Goal: Task Accomplishment & Management: Manage account settings

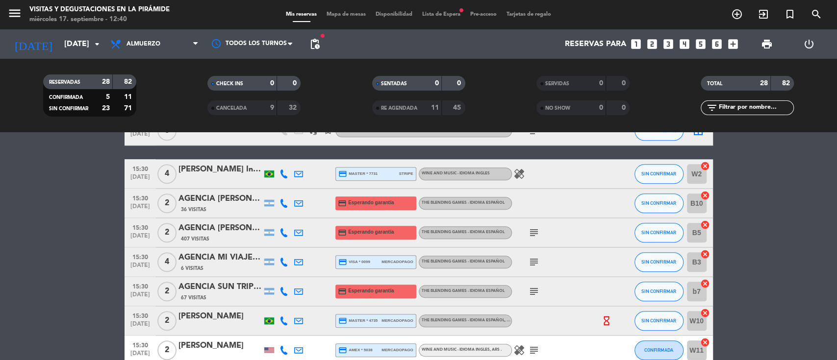
scroll to position [719, 0]
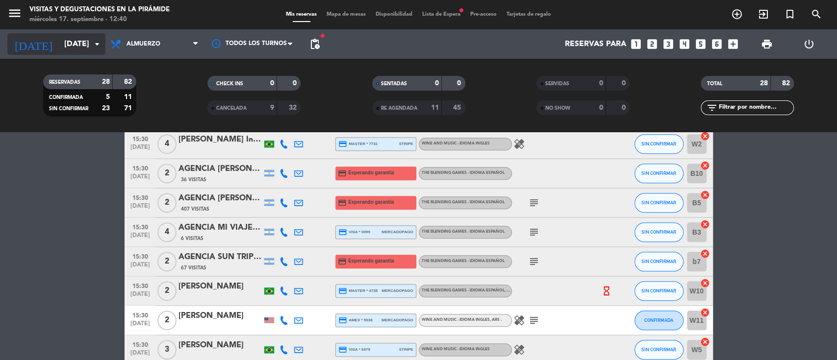
click at [81, 43] on input "[DATE]" at bounding box center [110, 44] width 103 height 19
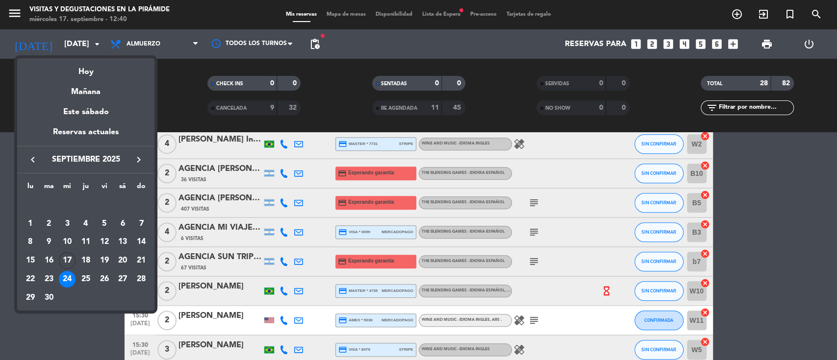
click at [0, 142] on div at bounding box center [418, 180] width 837 height 360
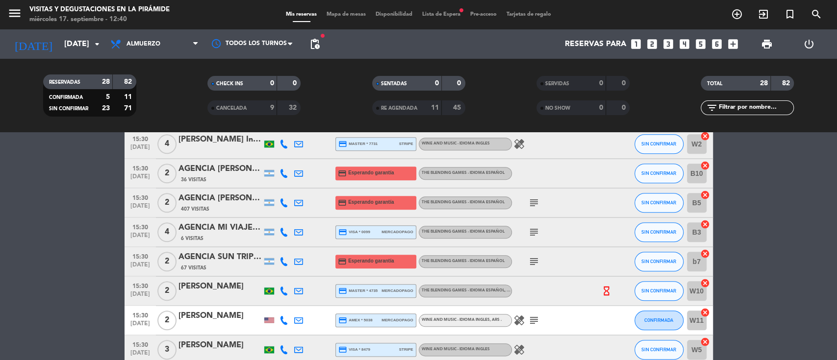
scroll to position [772, 0]
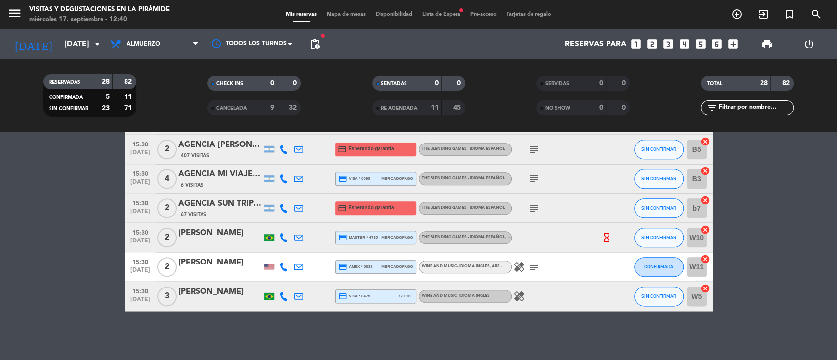
click at [222, 235] on div "[PERSON_NAME]" at bounding box center [219, 233] width 83 height 13
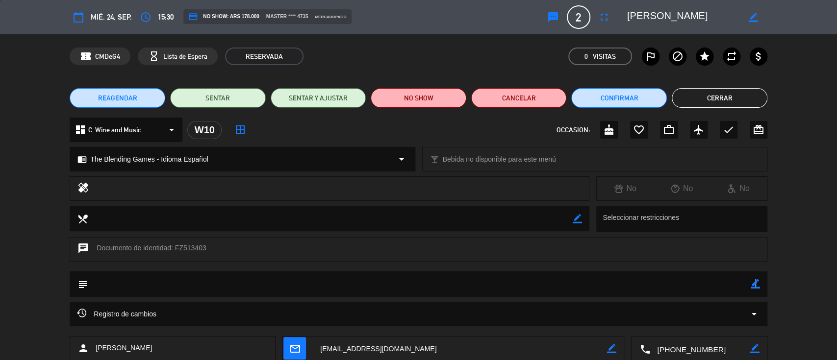
click at [754, 284] on icon "border_color" at bounding box center [755, 283] width 9 height 9
click at [720, 283] on textarea at bounding box center [419, 284] width 663 height 25
click at [756, 288] on icon at bounding box center [755, 283] width 9 height 9
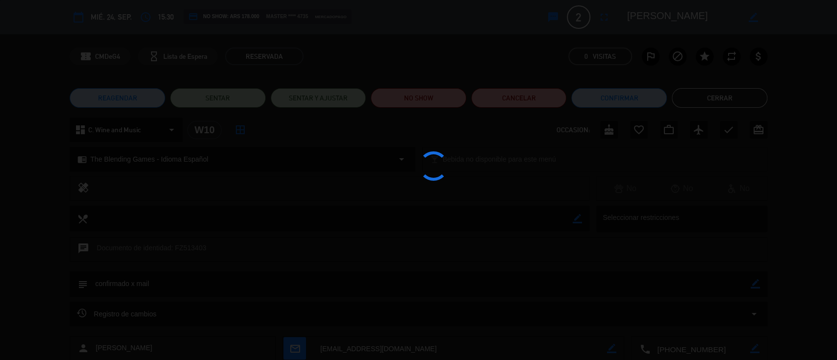
type textarea "confirmado x mail"
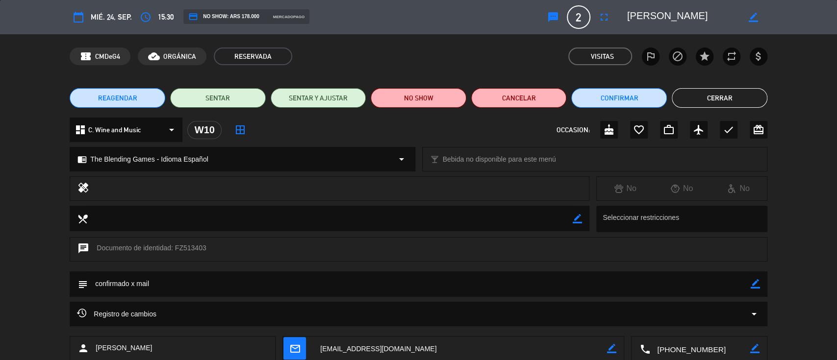
drag, startPoint x: 718, startPoint y: 95, endPoint x: 624, endPoint y: 91, distance: 94.2
click at [716, 96] on button "Cerrar" at bounding box center [720, 98] width 96 height 20
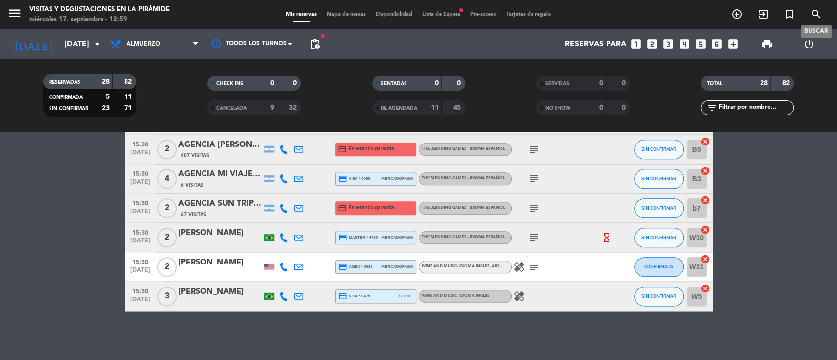
click at [821, 13] on icon "search" at bounding box center [816, 14] width 12 height 12
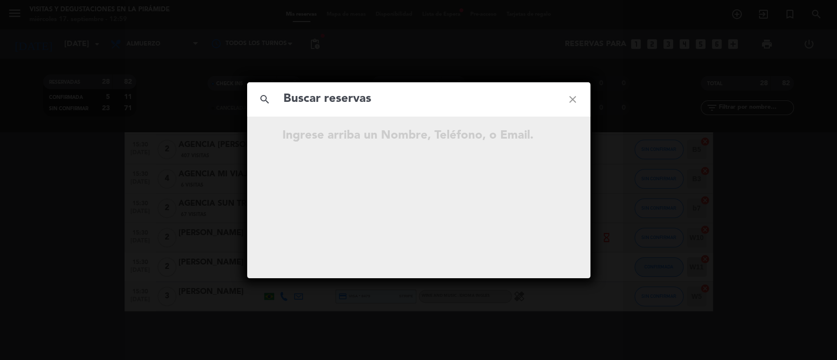
click at [298, 100] on input "text" at bounding box center [418, 99] width 273 height 20
type input "gualta"
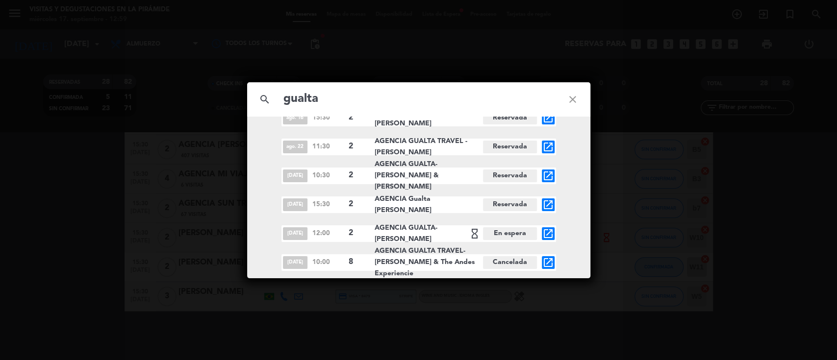
scroll to position [859, 0]
drag, startPoint x: 473, startPoint y: 204, endPoint x: 432, endPoint y: 202, distance: 41.2
click at [429, 202] on span "AGENCIA Gualta [PERSON_NAME]" at bounding box center [429, 204] width 108 height 23
copy span "[PERSON_NAME]"
drag, startPoint x: 451, startPoint y: 181, endPoint x: 438, endPoint y: 168, distance: 18.0
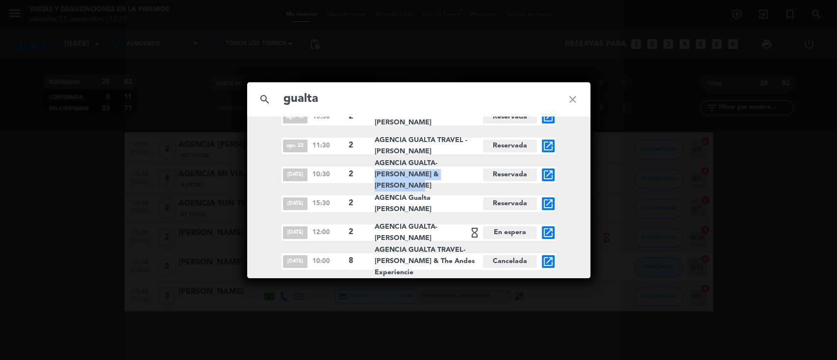
click at [438, 168] on span "AGENCIA GUALTA- [PERSON_NAME] & [PERSON_NAME]" at bounding box center [429, 175] width 108 height 34
copy span "[PERSON_NAME] & [PERSON_NAME]"
click at [572, 99] on icon "close" at bounding box center [572, 99] width 35 height 35
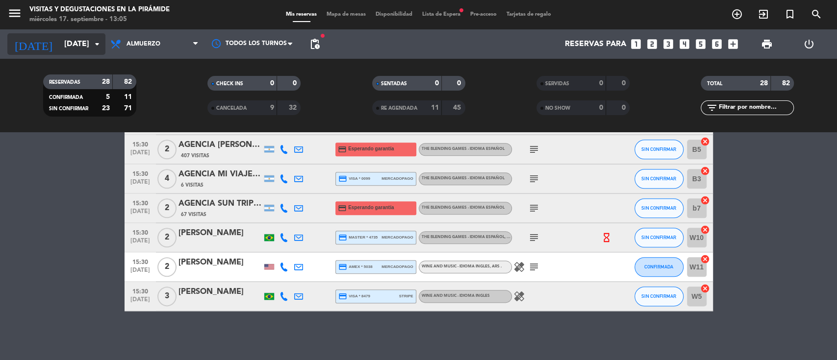
click at [76, 43] on input "[DATE]" at bounding box center [110, 44] width 103 height 19
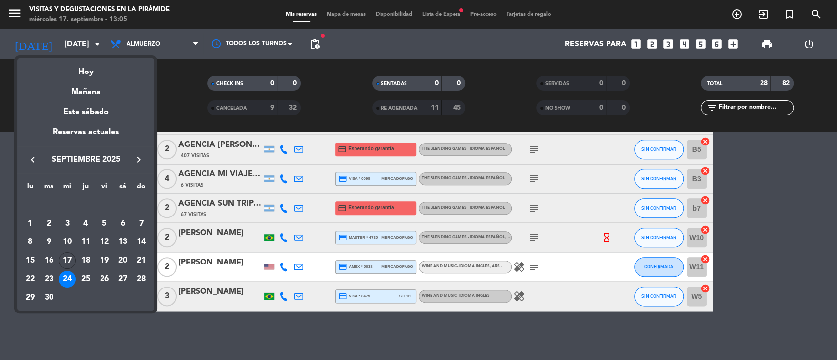
click at [137, 157] on icon "keyboard_arrow_right" at bounding box center [139, 160] width 12 height 12
click at [133, 160] on icon "keyboard_arrow_right" at bounding box center [139, 160] width 12 height 12
click at [29, 219] on div "3" at bounding box center [30, 224] width 17 height 17
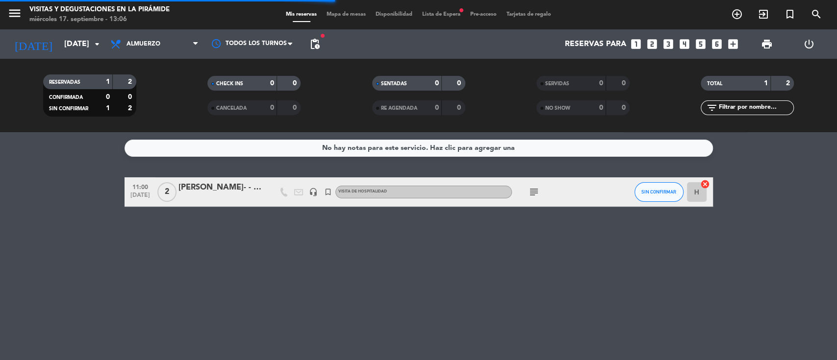
scroll to position [0, 0]
click at [228, 190] on div "[PERSON_NAME]- - [PERSON_NAME] & SRA -" at bounding box center [219, 187] width 83 height 13
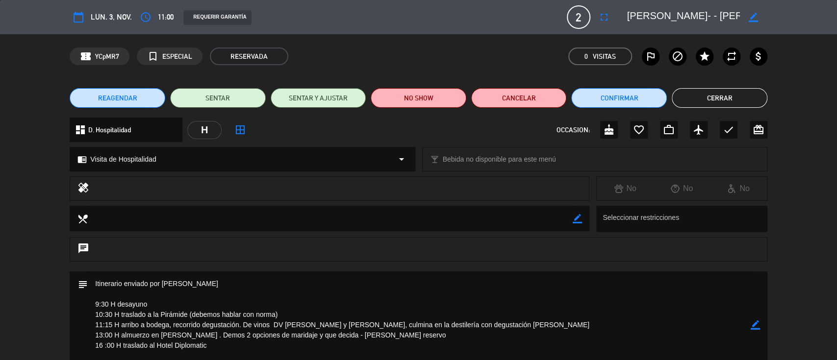
scroll to position [65, 0]
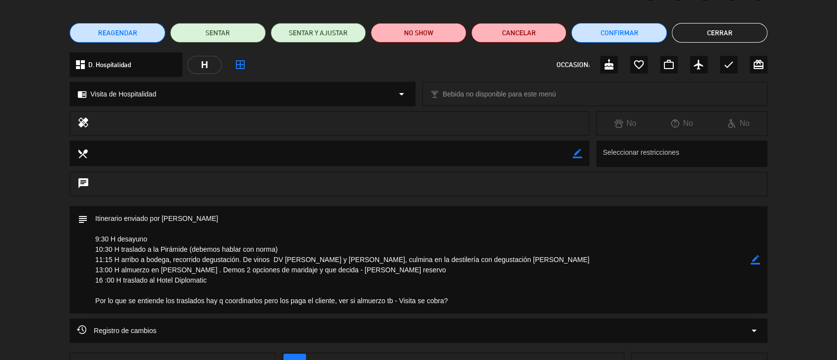
drag, startPoint x: 464, startPoint y: 307, endPoint x: 92, endPoint y: 211, distance: 383.8
click at [92, 211] on textarea at bounding box center [419, 259] width 663 height 107
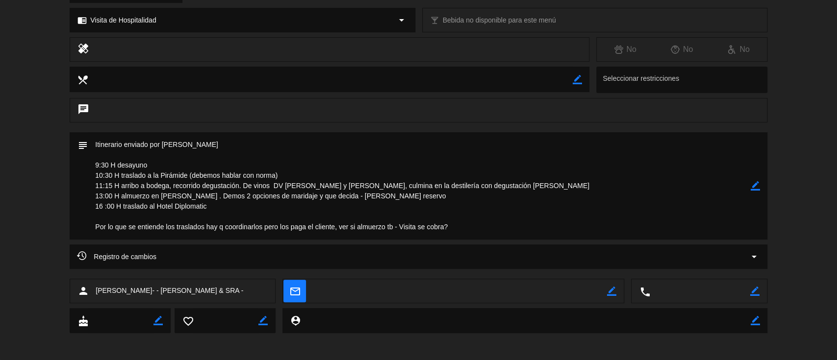
scroll to position [141, 0]
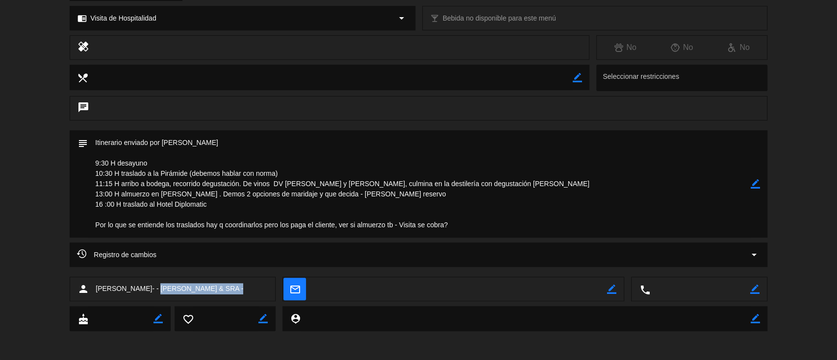
drag, startPoint x: 253, startPoint y: 287, endPoint x: 166, endPoint y: 293, distance: 87.0
click at [166, 293] on div "person [PERSON_NAME]- - [PERSON_NAME] & SRA -" at bounding box center [173, 289] width 206 height 25
copy span "[PERSON_NAME] & SRA -"
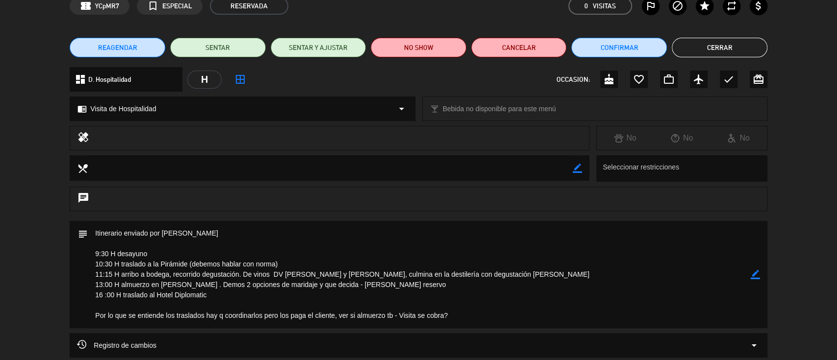
scroll to position [0, 0]
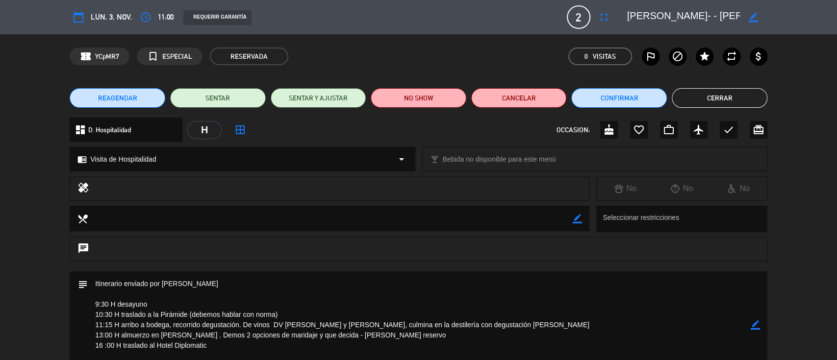
drag, startPoint x: 747, startPoint y: 96, endPoint x: 428, endPoint y: 12, distance: 330.1
click at [746, 96] on button "Cerrar" at bounding box center [720, 98] width 96 height 20
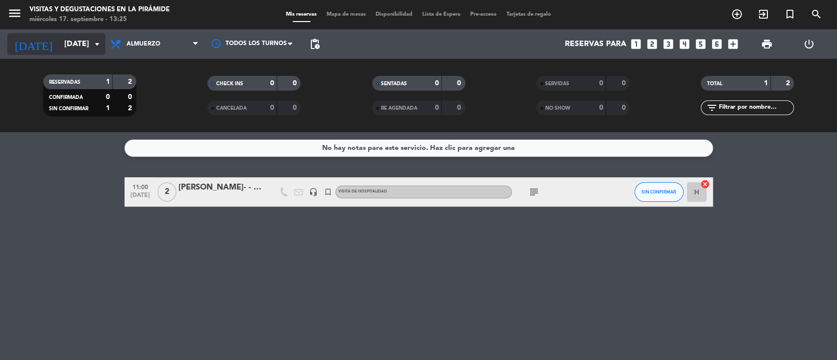
click at [70, 38] on input "[DATE]" at bounding box center [110, 44] width 103 height 19
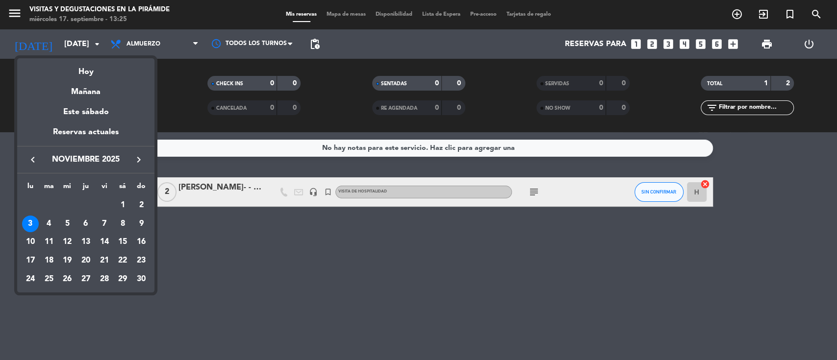
click at [142, 161] on icon "keyboard_arrow_right" at bounding box center [139, 160] width 12 height 12
click at [142, 162] on icon "keyboard_arrow_right" at bounding box center [139, 160] width 12 height 12
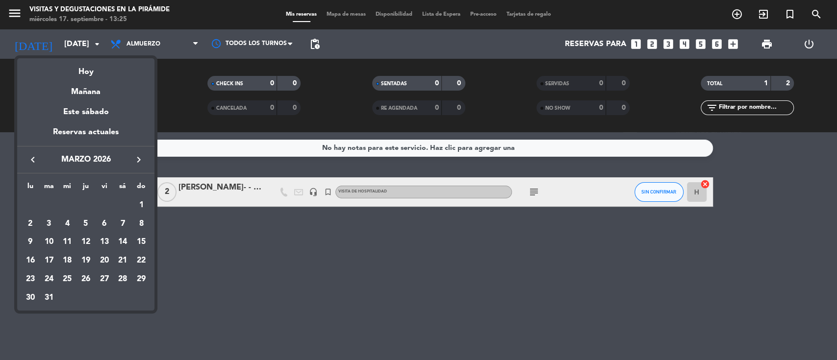
click at [142, 162] on icon "keyboard_arrow_right" at bounding box center [139, 160] width 12 height 12
click at [143, 162] on icon "keyboard_arrow_right" at bounding box center [139, 160] width 12 height 12
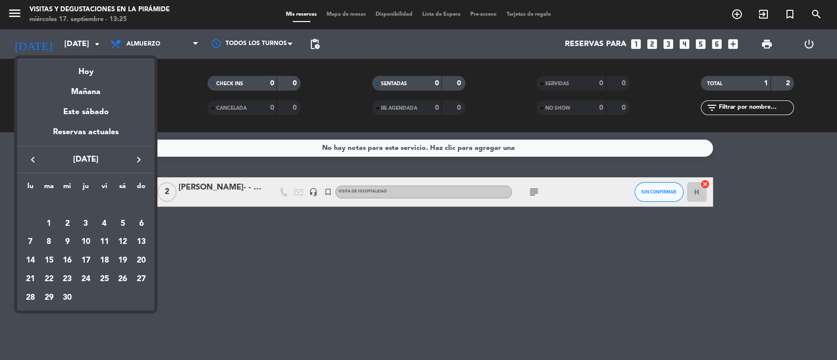
click at [143, 162] on icon "keyboard_arrow_right" at bounding box center [139, 160] width 12 height 12
click at [81, 279] on div "26" at bounding box center [85, 279] width 17 height 17
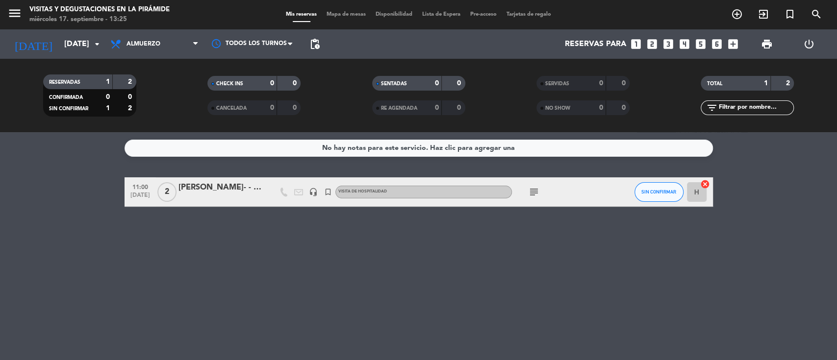
type input "[DEMOGRAPHIC_DATA][DATE]"
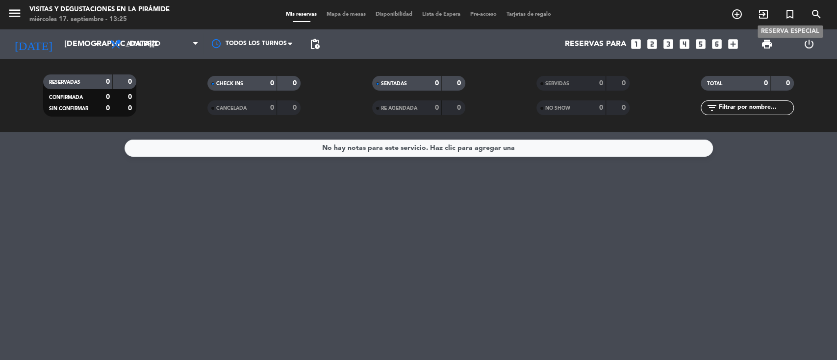
click at [790, 16] on icon "turned_in_not" at bounding box center [790, 14] width 12 height 12
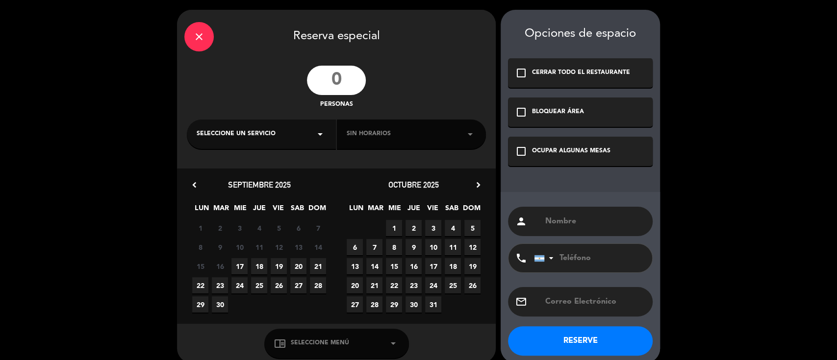
drag, startPoint x: 342, startPoint y: 79, endPoint x: 339, endPoint y: 84, distance: 5.7
click at [344, 79] on input "number" at bounding box center [336, 80] width 59 height 29
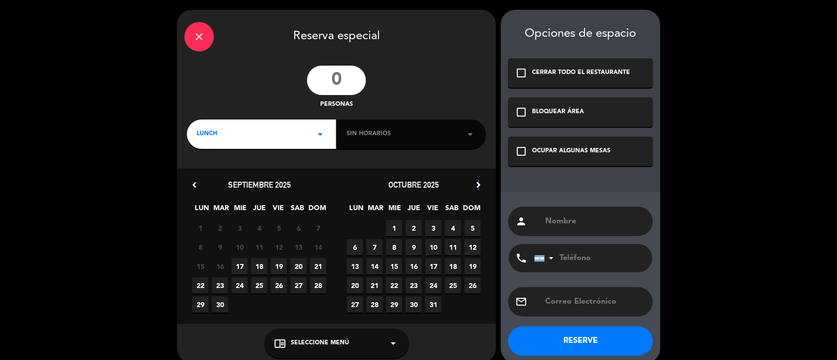
click at [479, 185] on icon "chevron_right" at bounding box center [478, 185] width 10 height 10
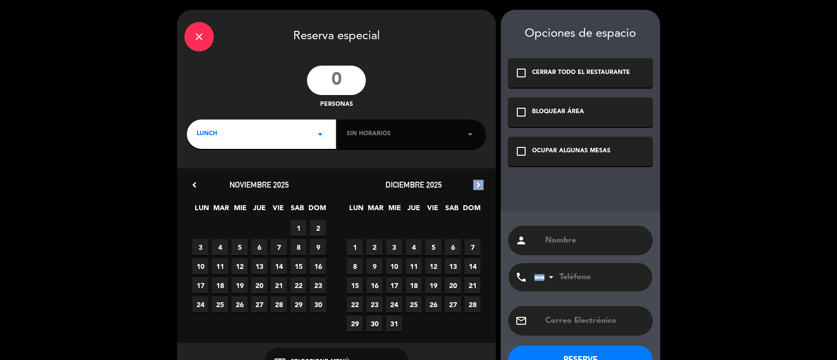
click at [479, 186] on icon "chevron_right" at bounding box center [478, 185] width 10 height 10
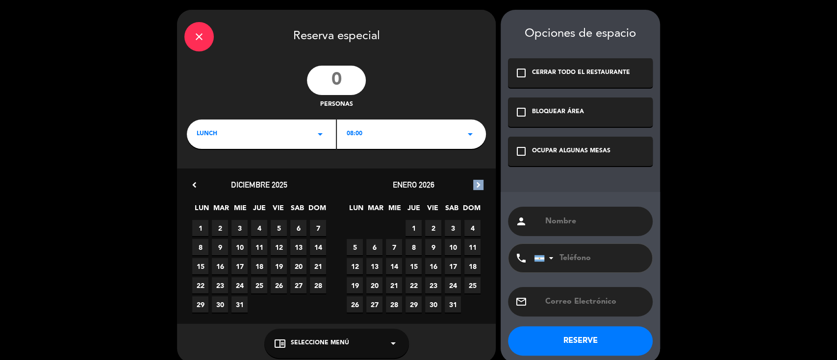
click at [480, 187] on icon "chevron_right" at bounding box center [478, 185] width 10 height 10
click at [481, 188] on icon "chevron_right" at bounding box center [478, 185] width 10 height 10
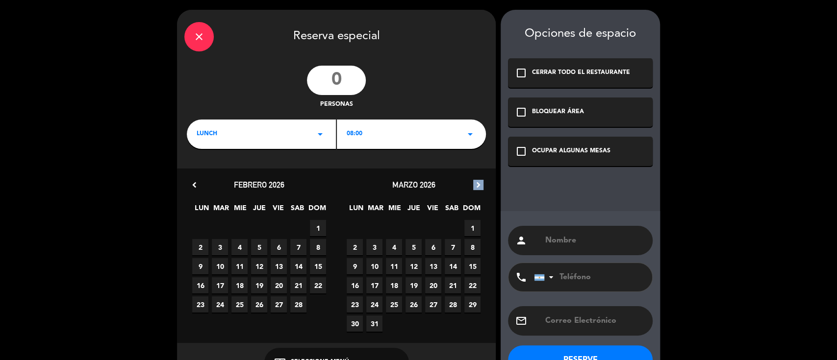
click at [482, 188] on icon "chevron_right" at bounding box center [478, 185] width 10 height 10
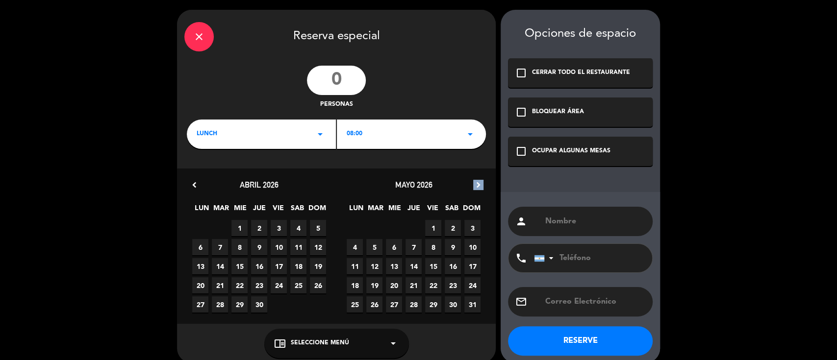
click at [482, 188] on icon "chevron_right" at bounding box center [478, 185] width 10 height 10
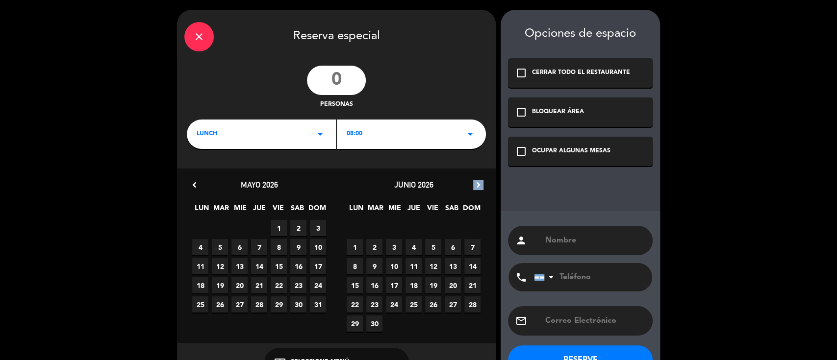
click at [482, 188] on icon "chevron_right" at bounding box center [478, 185] width 10 height 10
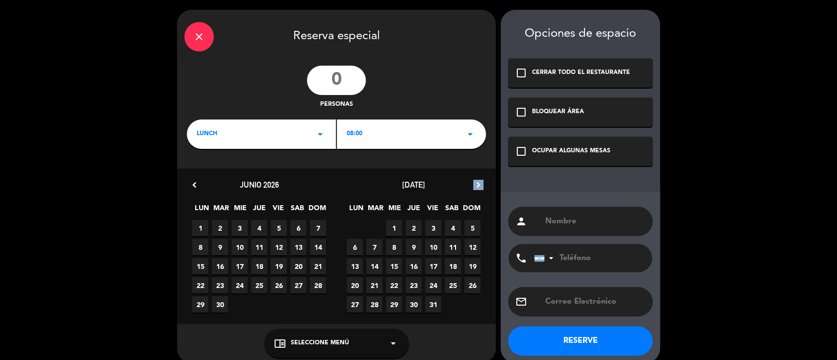
click at [482, 188] on icon "chevron_right" at bounding box center [478, 185] width 10 height 10
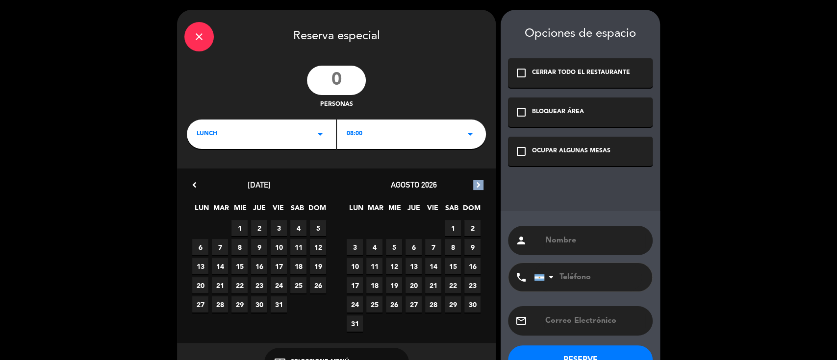
click at [482, 188] on icon "chevron_right" at bounding box center [478, 185] width 10 height 10
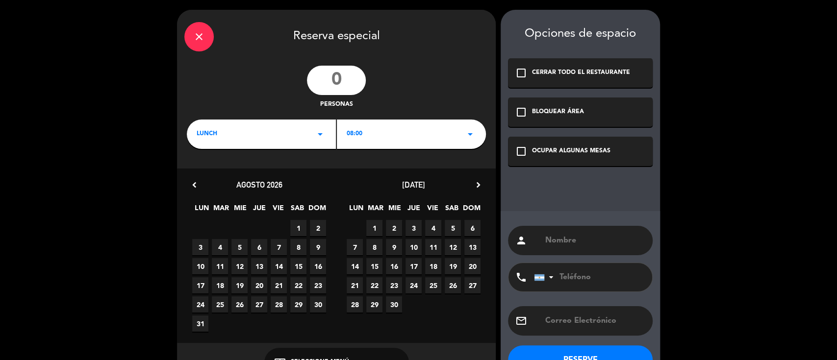
click at [482, 188] on icon "chevron_right" at bounding box center [478, 185] width 10 height 10
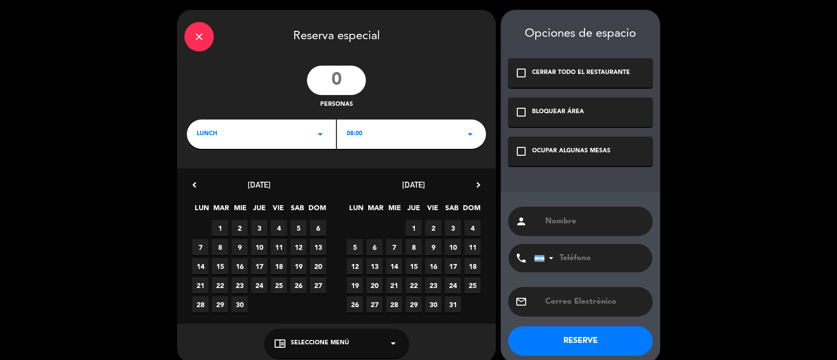
click at [482, 188] on icon "chevron_right" at bounding box center [478, 185] width 10 height 10
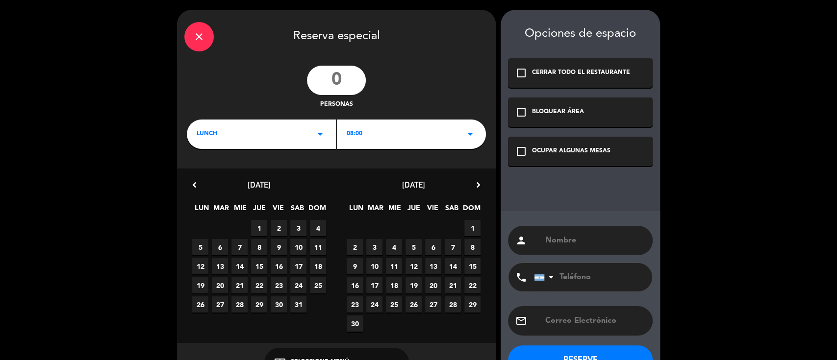
click at [420, 307] on span "26" at bounding box center [413, 305] width 16 height 16
click at [370, 139] on div "08:00 arrow_drop_down" at bounding box center [411, 134] width 149 height 29
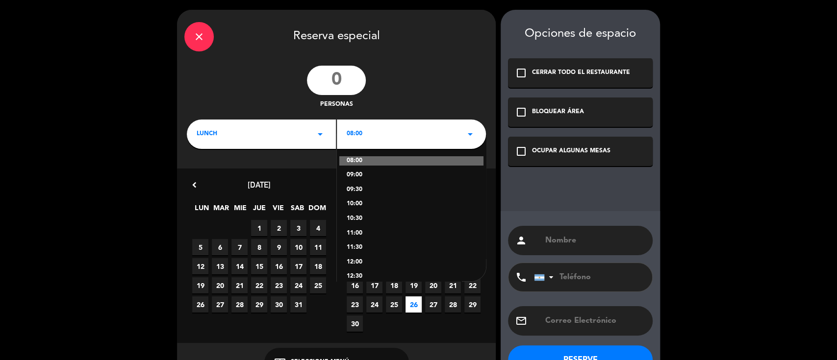
click at [349, 189] on div "09:30" at bounding box center [411, 190] width 129 height 10
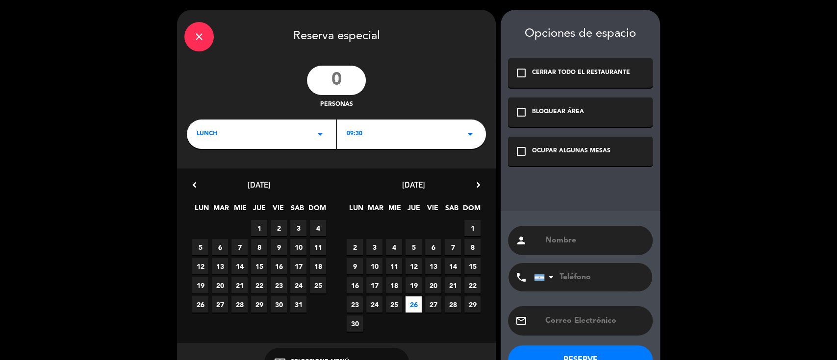
click at [323, 55] on div "close Reserva especial" at bounding box center [336, 35] width 319 height 51
click at [331, 77] on input "number" at bounding box center [336, 80] width 59 height 29
type input "11"
click at [541, 155] on div "OCUPAR ALGUNAS MESAS" at bounding box center [571, 152] width 78 height 10
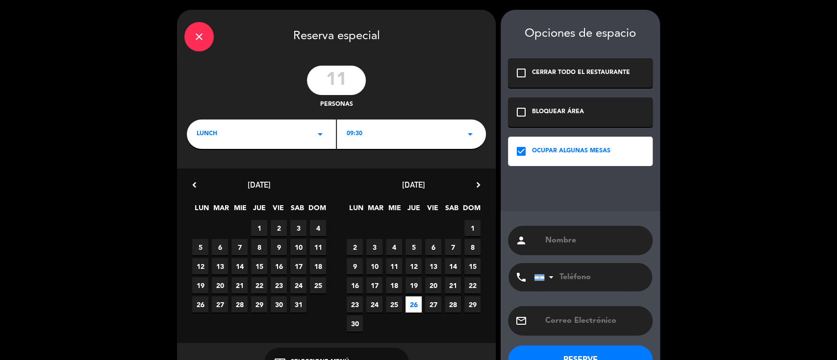
click at [554, 240] on input "text" at bounding box center [594, 241] width 101 height 14
paste input "[PERSON_NAME]"
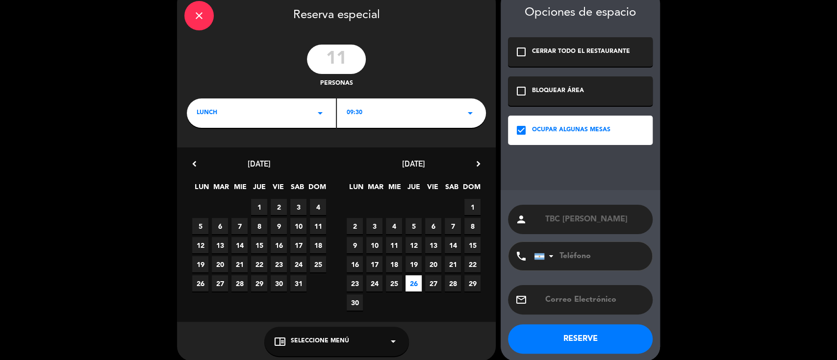
scroll to position [31, 0]
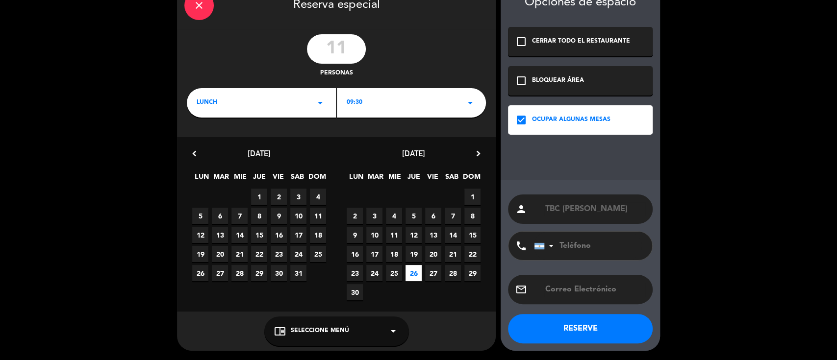
type input "TBC [PERSON_NAME]"
click at [359, 326] on div "chrome_reader_mode Seleccione Menú arrow_drop_down" at bounding box center [336, 331] width 145 height 29
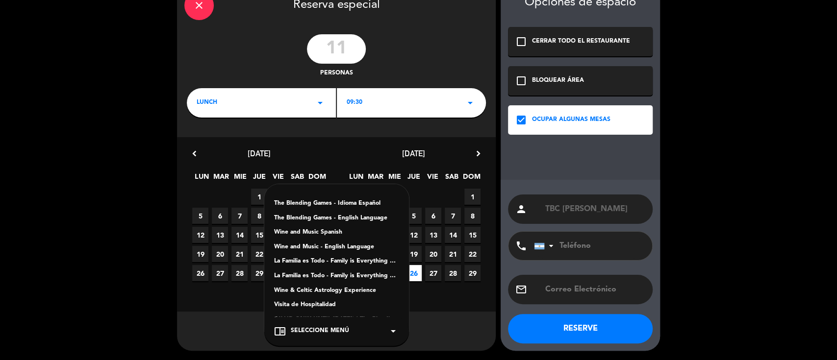
drag, startPoint x: 334, startPoint y: 272, endPoint x: 412, endPoint y: 245, distance: 83.1
click at [334, 272] on div "La Familia es Todo - Family is Everything Español" at bounding box center [336, 277] width 125 height 10
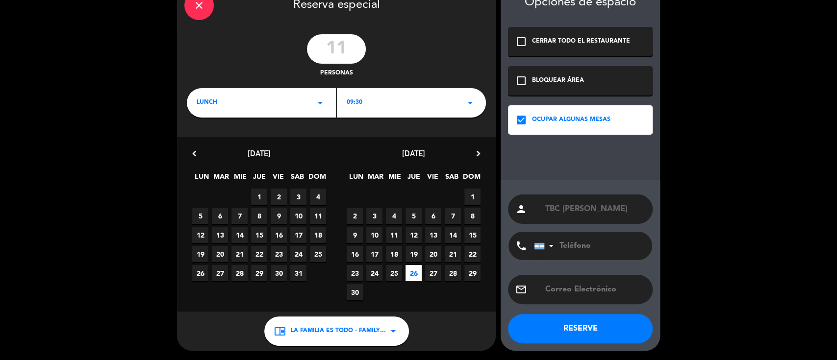
click at [557, 331] on button "RESERVE" at bounding box center [580, 328] width 145 height 29
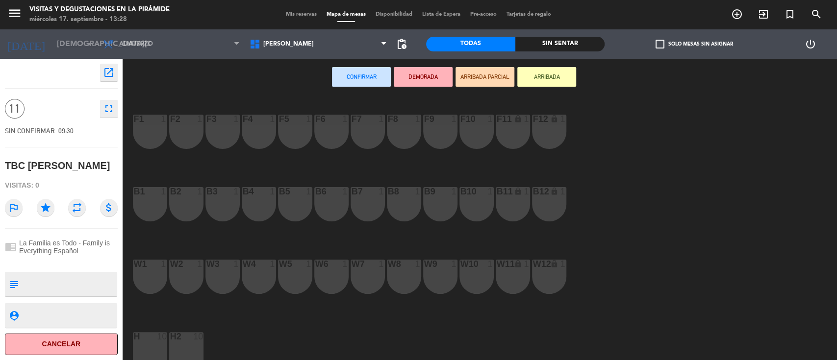
click at [162, 196] on div "1" at bounding box center [164, 191] width 6 height 9
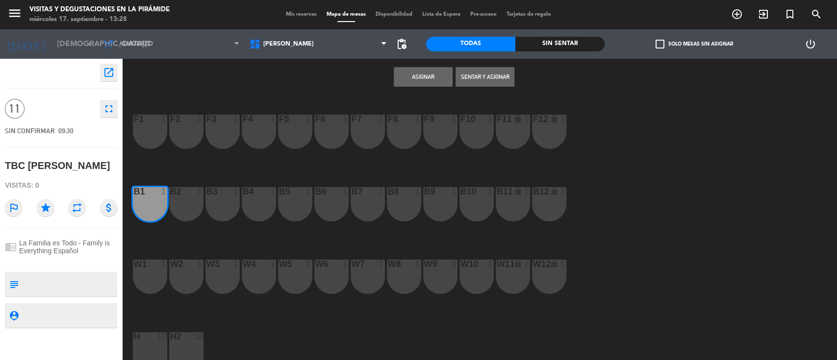
click at [187, 200] on div "B2 1" at bounding box center [186, 204] width 34 height 34
click at [227, 204] on div "B3 1" at bounding box center [222, 204] width 34 height 34
click at [249, 204] on div "B4 1" at bounding box center [259, 204] width 34 height 34
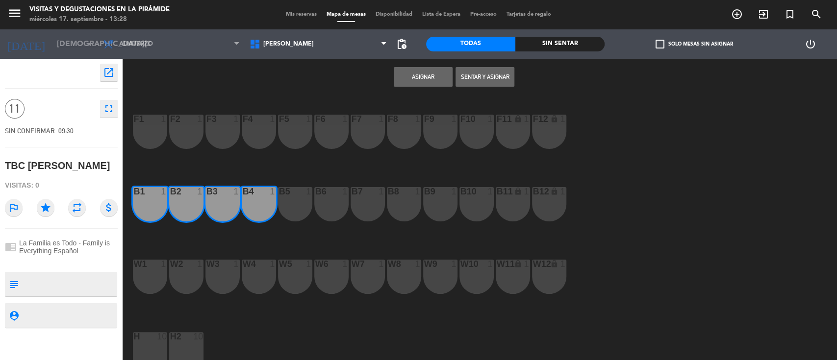
click at [289, 206] on div "B5 1" at bounding box center [295, 204] width 34 height 34
click at [326, 207] on div "B6 1" at bounding box center [331, 204] width 34 height 34
click at [361, 207] on div "b7 1" at bounding box center [368, 204] width 34 height 34
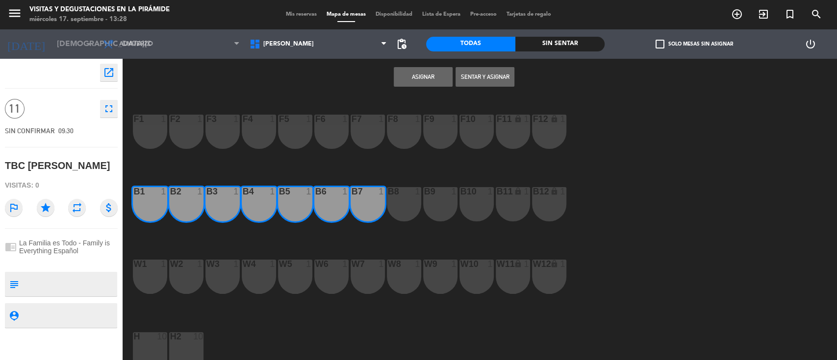
click at [395, 206] on div "b8 1" at bounding box center [404, 204] width 34 height 34
click at [423, 206] on div "B9 1" at bounding box center [440, 204] width 34 height 34
click at [463, 203] on div "B10 1" at bounding box center [476, 204] width 34 height 34
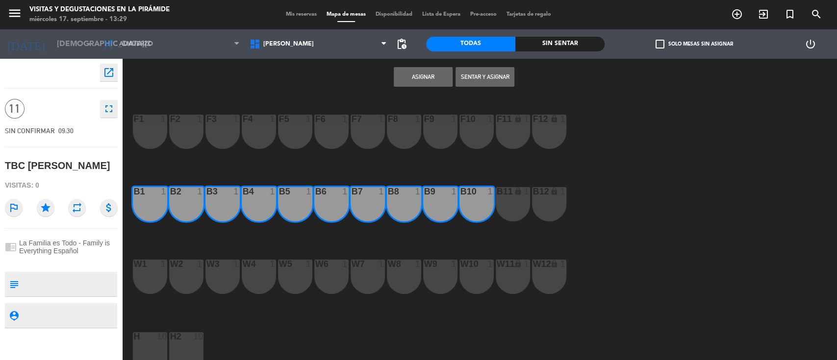
click at [504, 202] on div "B11 lock 1" at bounding box center [513, 204] width 34 height 34
click at [432, 73] on button "Asignar" at bounding box center [423, 77] width 59 height 20
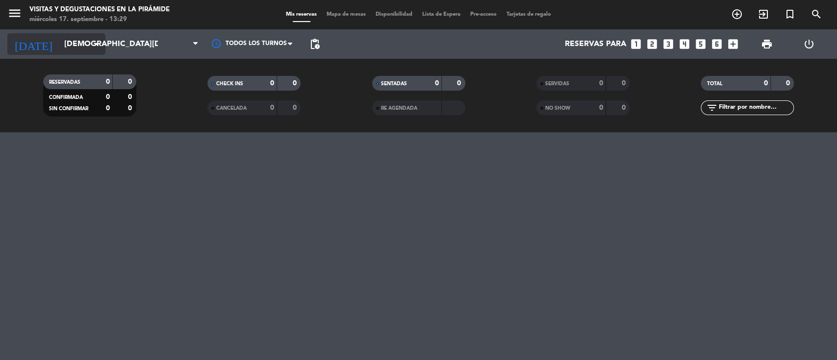
click at [78, 41] on input "[DEMOGRAPHIC_DATA][DATE]" at bounding box center [110, 44] width 103 height 19
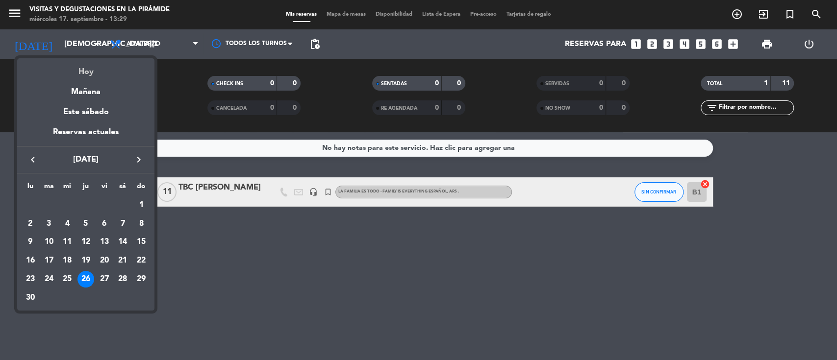
click at [88, 71] on div "Hoy" at bounding box center [85, 68] width 137 height 20
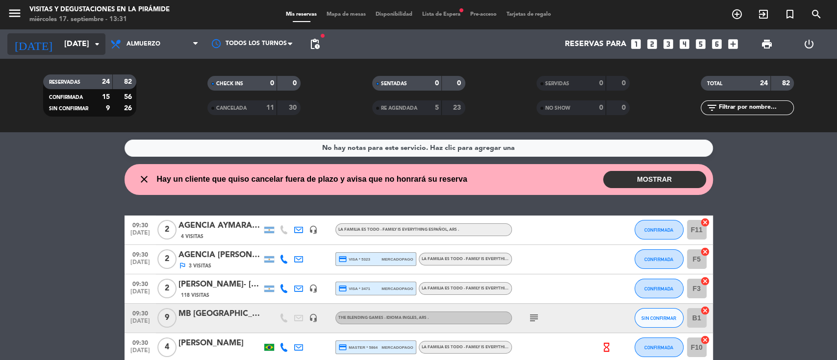
click at [59, 35] on input "[DATE]" at bounding box center [110, 44] width 103 height 19
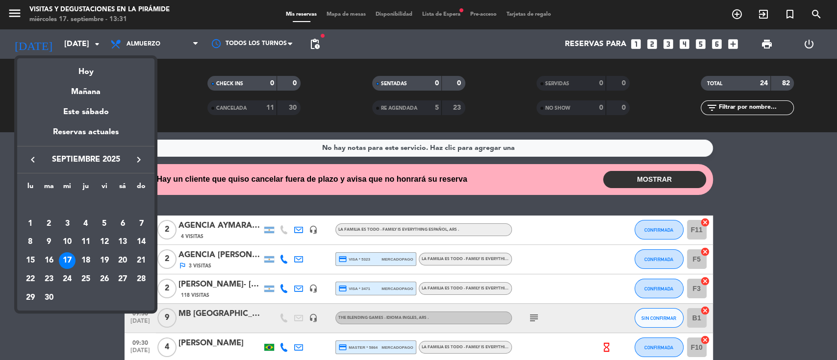
click at [142, 159] on icon "keyboard_arrow_right" at bounding box center [139, 160] width 12 height 12
click at [107, 239] on div "10" at bounding box center [104, 242] width 17 height 17
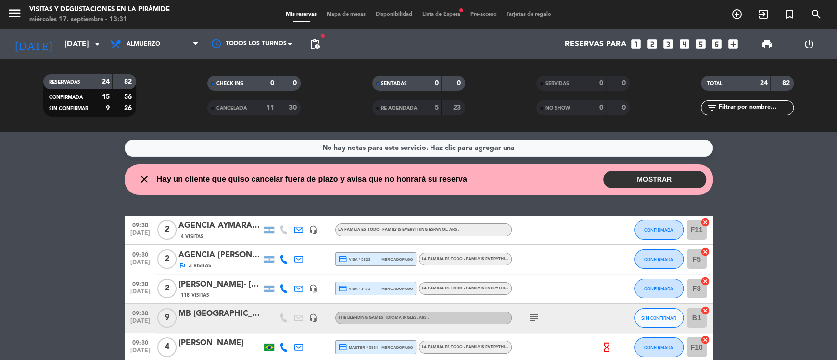
type input "[DATE]"
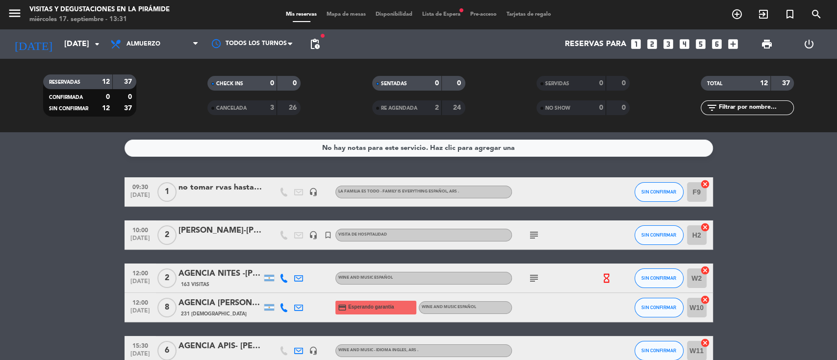
scroll to position [65, 0]
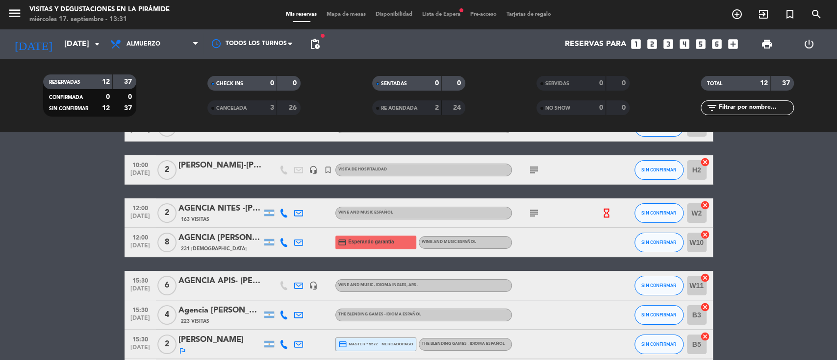
click at [538, 207] on icon "subject" at bounding box center [534, 213] width 12 height 12
click at [243, 211] on div "AGENCIA NITES -[PERSON_NAME]" at bounding box center [219, 208] width 83 height 13
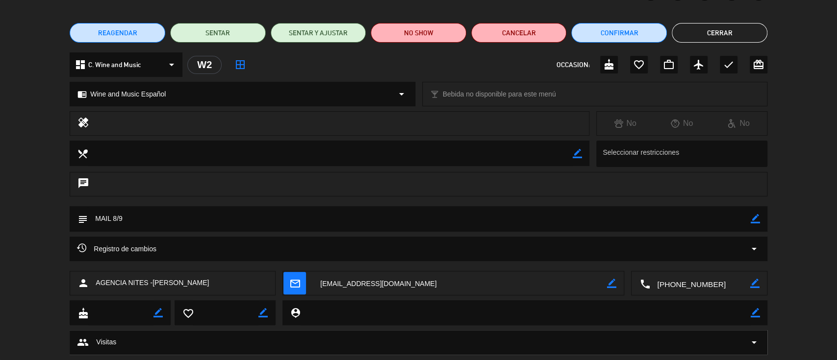
drag, startPoint x: 224, startPoint y: 284, endPoint x: 152, endPoint y: 284, distance: 71.6
click at [152, 284] on div "person AGENCIA NITES -[PERSON_NAME]" at bounding box center [173, 283] width 206 height 25
copy span "[PERSON_NAME]"
click at [757, 221] on icon "border_color" at bounding box center [755, 218] width 9 height 9
drag, startPoint x: 727, startPoint y: 217, endPoint x: 14, endPoint y: 217, distance: 713.4
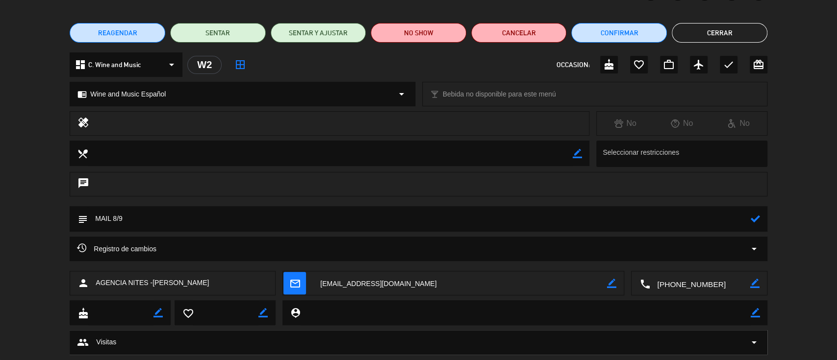
click at [14, 217] on div "subject" at bounding box center [418, 221] width 837 height 30
click at [751, 217] on icon at bounding box center [755, 218] width 9 height 9
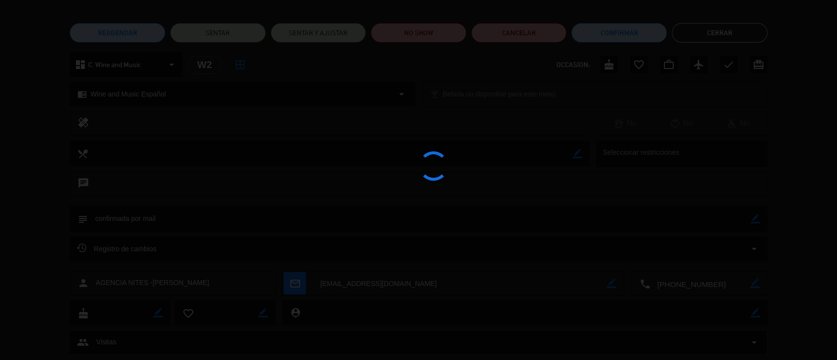
type textarea "confirmada por mail"
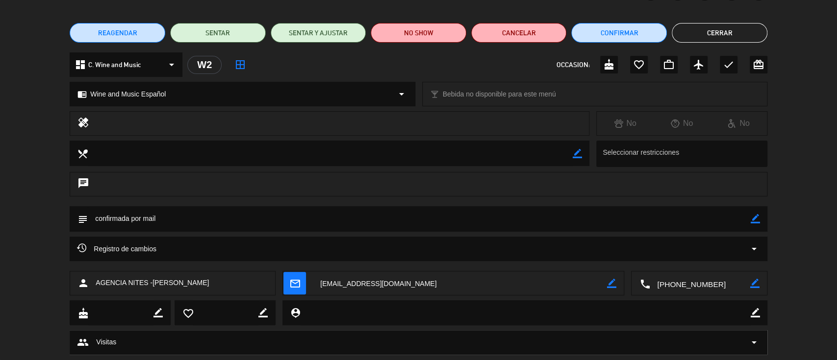
click at [713, 25] on button "Cerrar" at bounding box center [720, 33] width 96 height 20
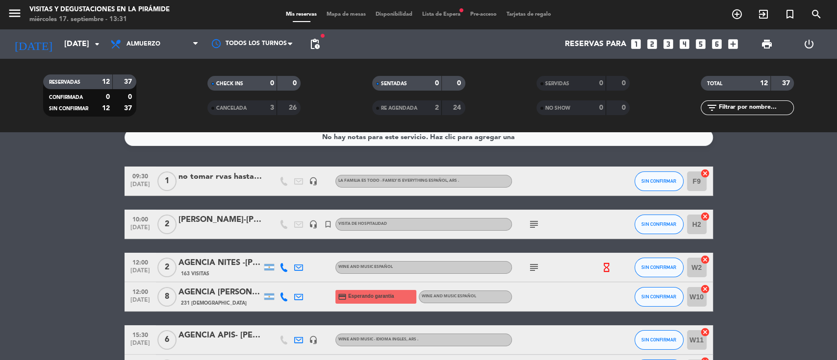
scroll to position [0, 0]
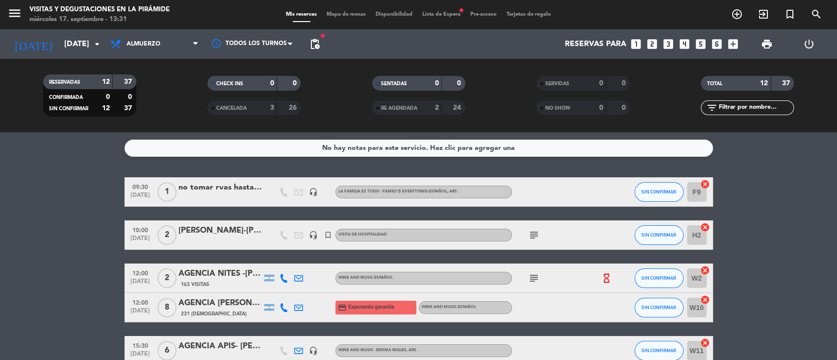
click at [451, 12] on span "Lista de Espera fiber_manual_record" at bounding box center [441, 14] width 48 height 5
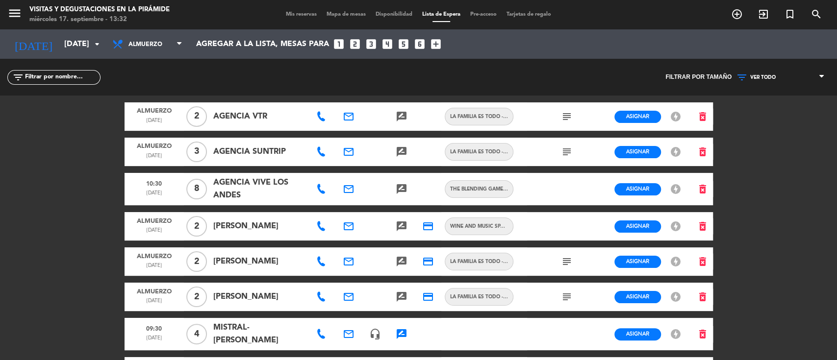
click at [306, 14] on span "Mis reservas" at bounding box center [301, 14] width 41 height 5
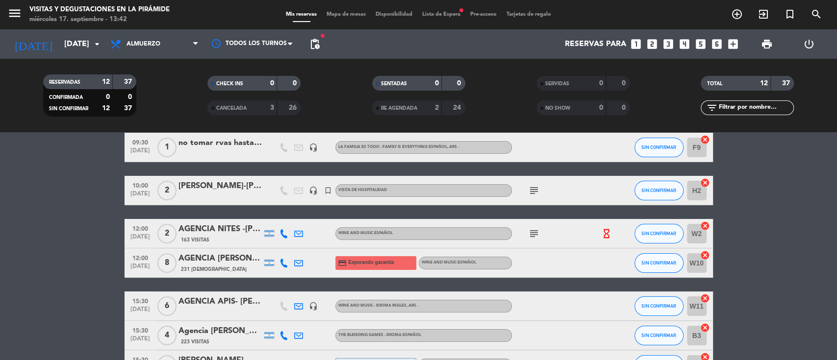
scroll to position [65, 0]
